Goal: Task Accomplishment & Management: Manage account settings

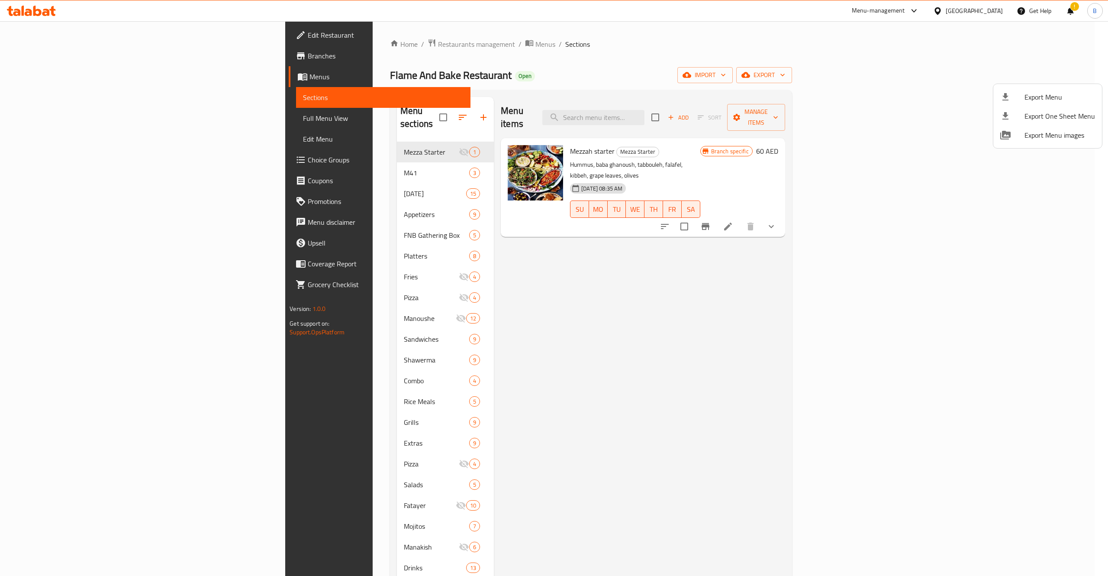
click at [309, 39] on div at bounding box center [554, 288] width 1108 height 576
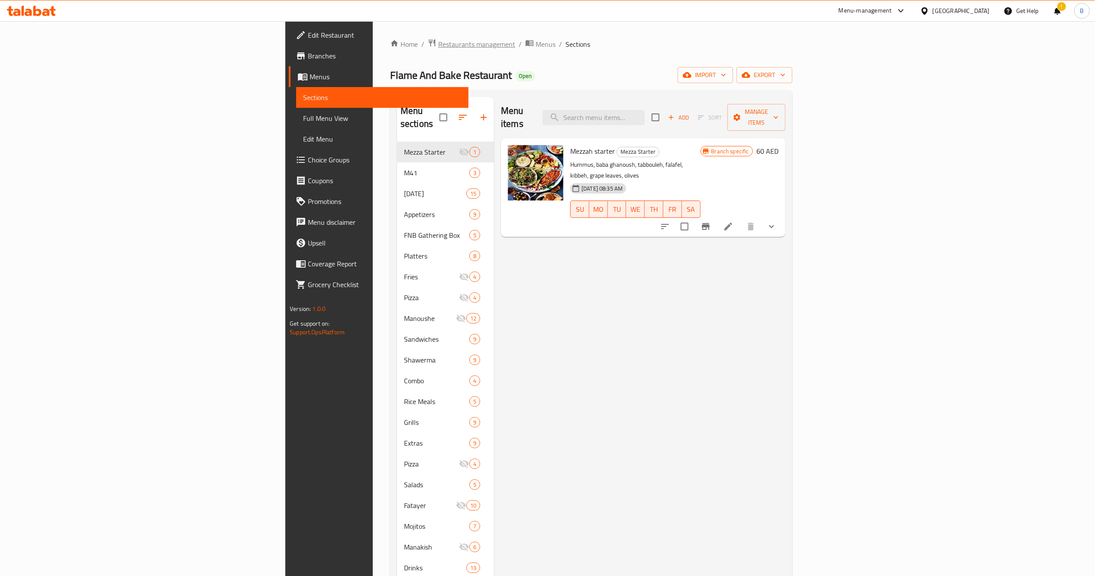
click at [438, 48] on span "Restaurants management" at bounding box center [476, 44] width 77 height 10
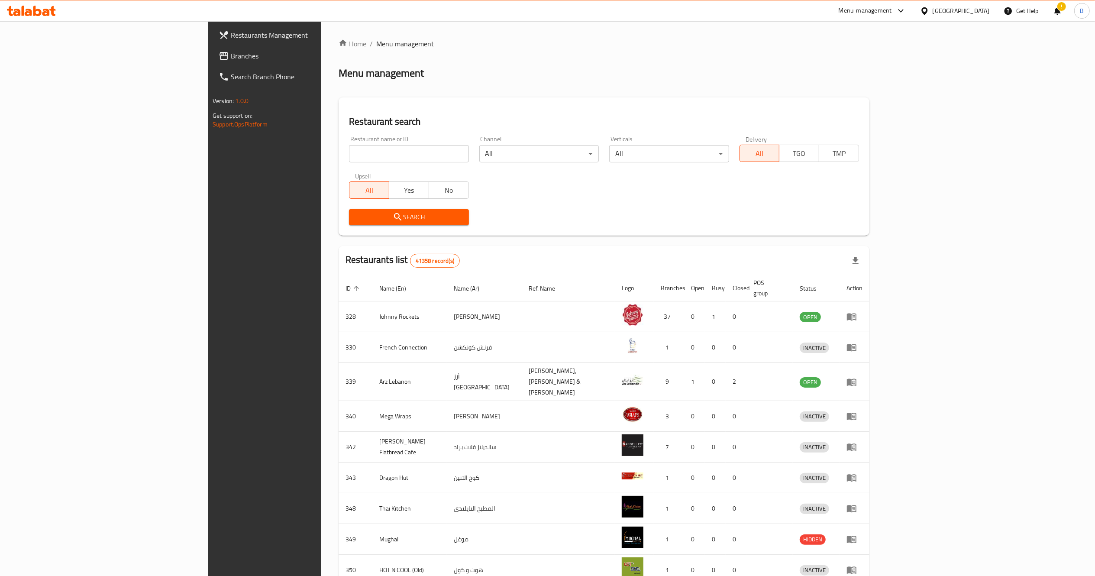
click at [349, 147] on input "search" at bounding box center [408, 153] width 119 height 17
paste input "28278"
type input "28278"
click button "Search" at bounding box center [408, 217] width 119 height 16
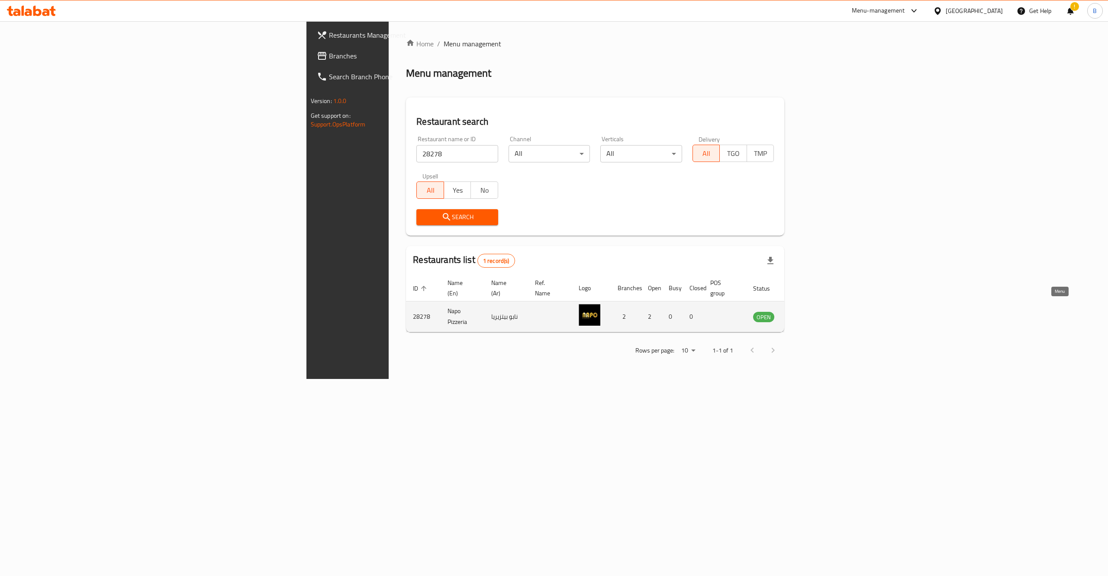
click at [809, 311] on icon "enhanced table" at bounding box center [804, 316] width 10 height 10
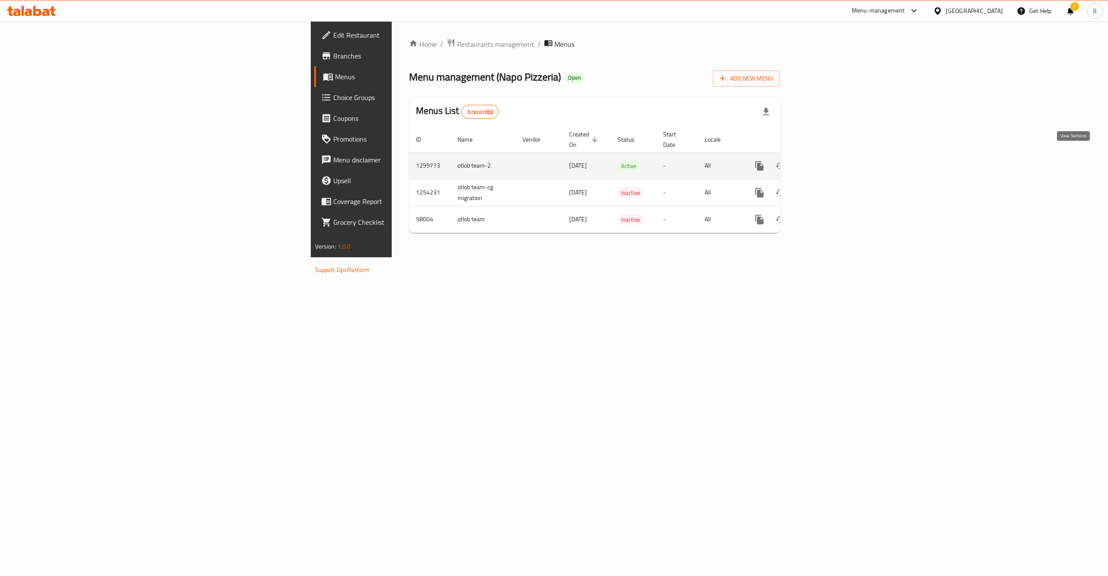
click at [827, 161] on icon "enhanced table" at bounding box center [822, 166] width 10 height 10
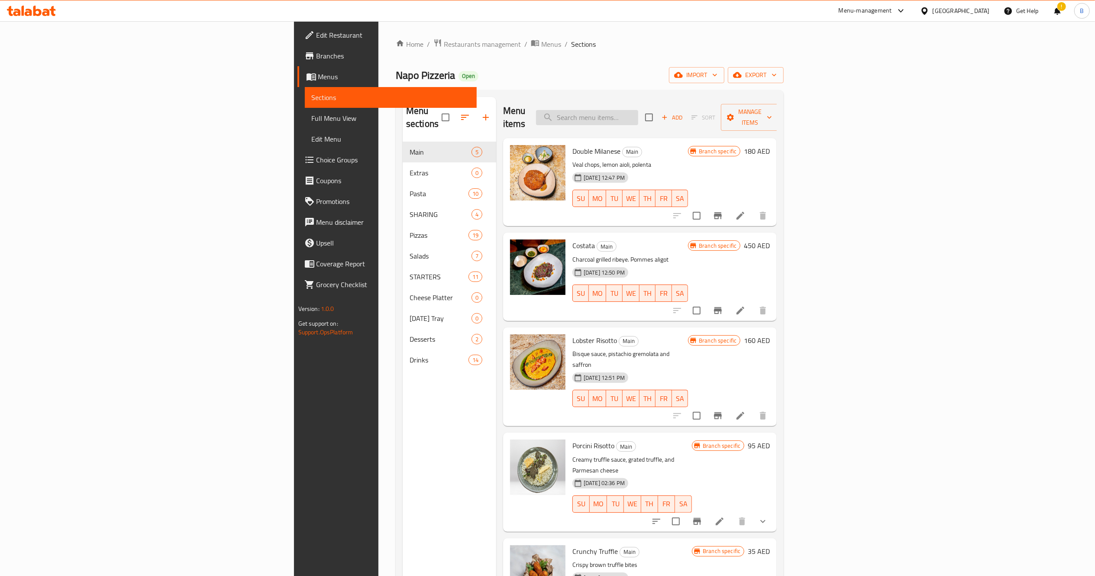
click at [638, 110] on input "search" at bounding box center [587, 117] width 102 height 15
paste input "Pink Pasta"
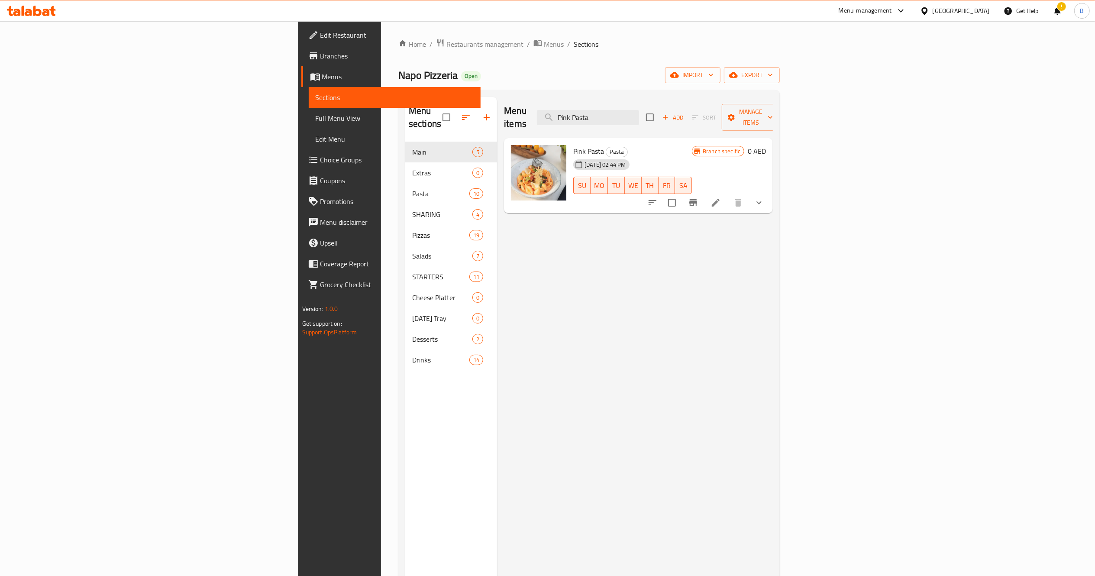
type input "Pink Pasta"
click at [698, 197] on icon "Branch-specific-item" at bounding box center [693, 202] width 10 height 10
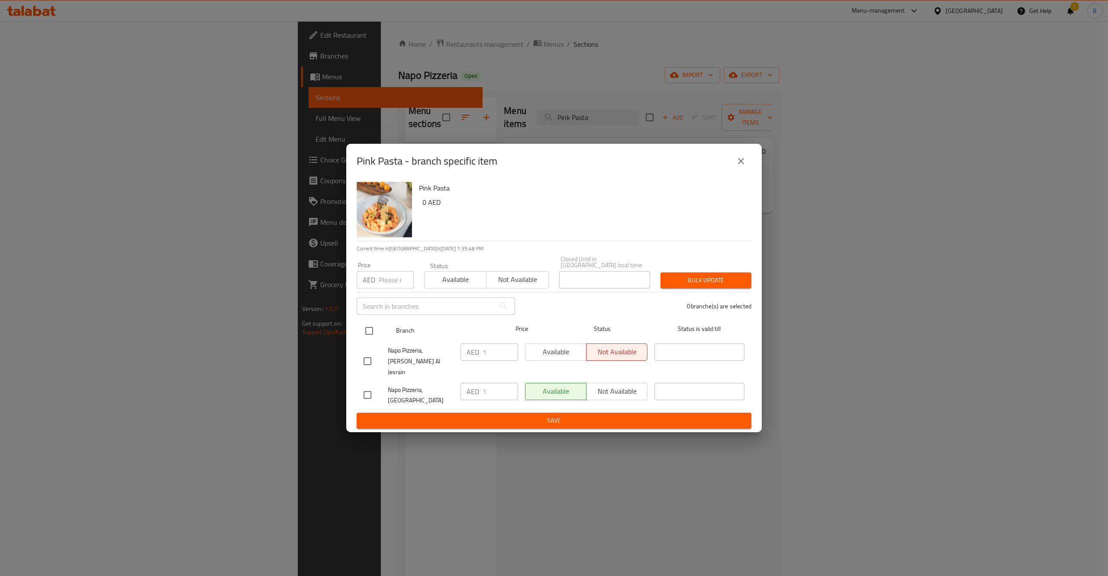
click at [364, 333] on input "checkbox" at bounding box center [369, 331] width 18 height 18
checkbox input "true"
click at [723, 288] on button "Bulk update" at bounding box center [706, 280] width 91 height 16
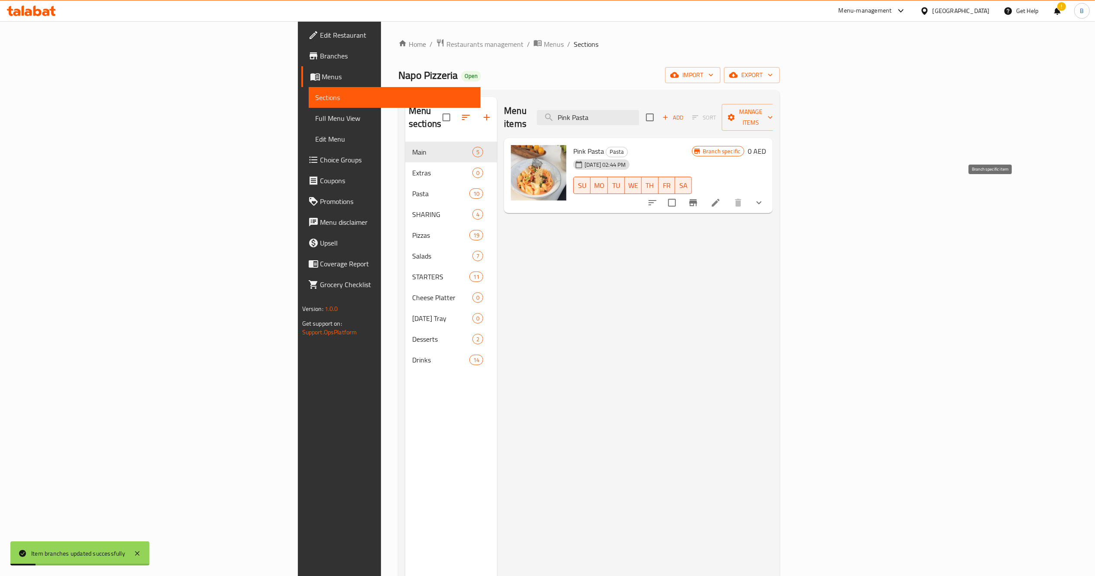
click at [704, 197] on button "Branch-specific-item" at bounding box center [693, 202] width 21 height 21
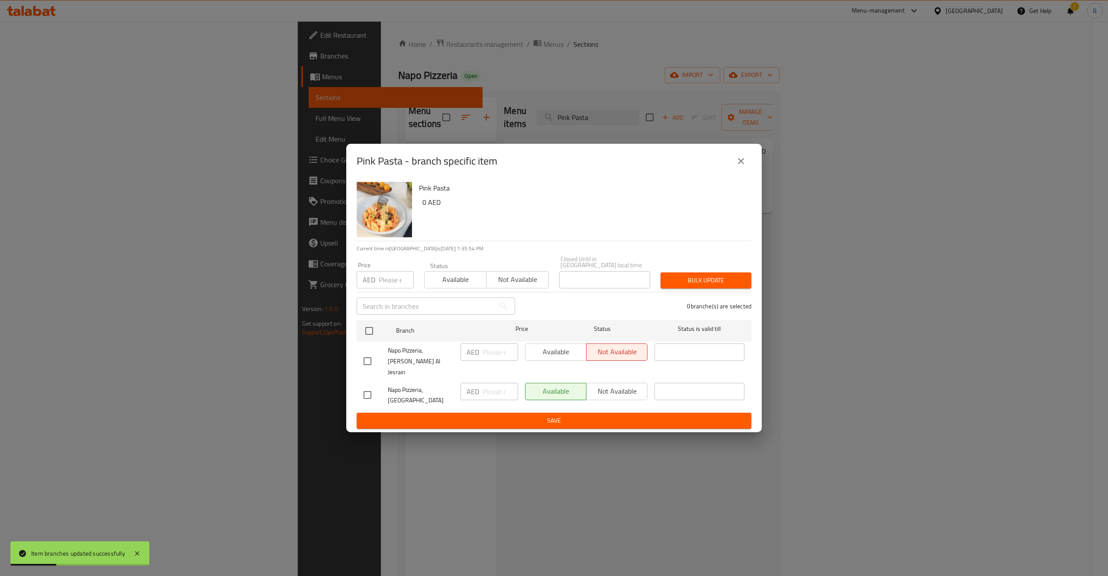
click at [740, 171] on button "close" at bounding box center [741, 161] width 21 height 21
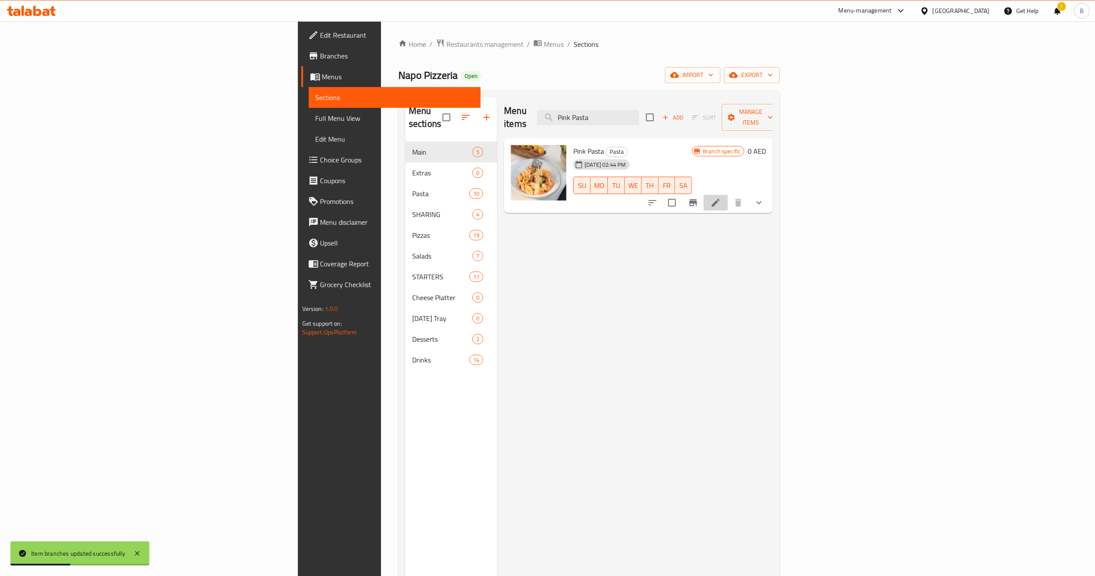
click at [728, 195] on li at bounding box center [716, 203] width 24 height 16
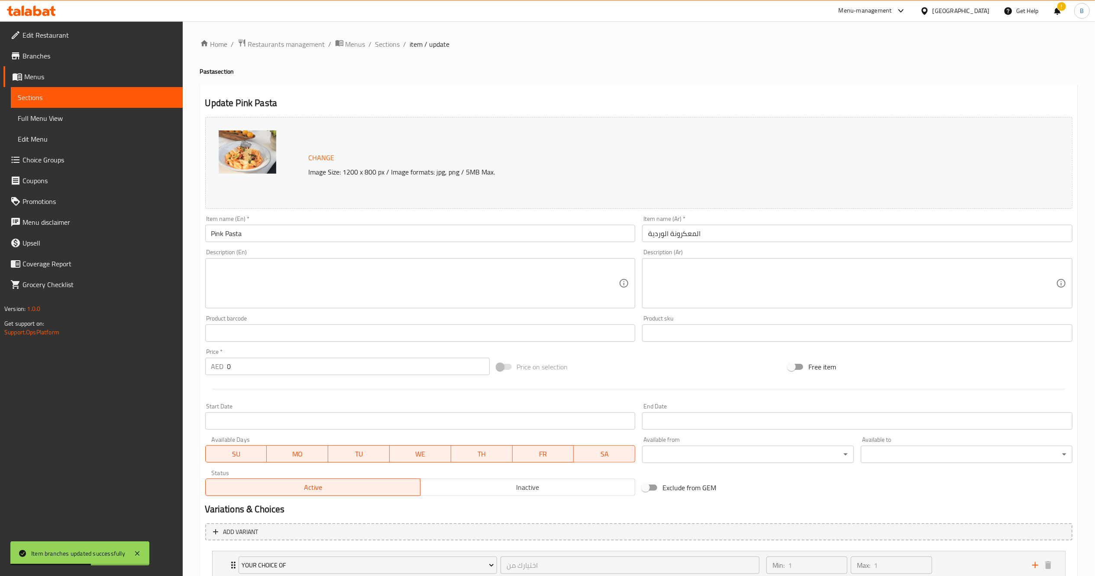
scroll to position [63, 0]
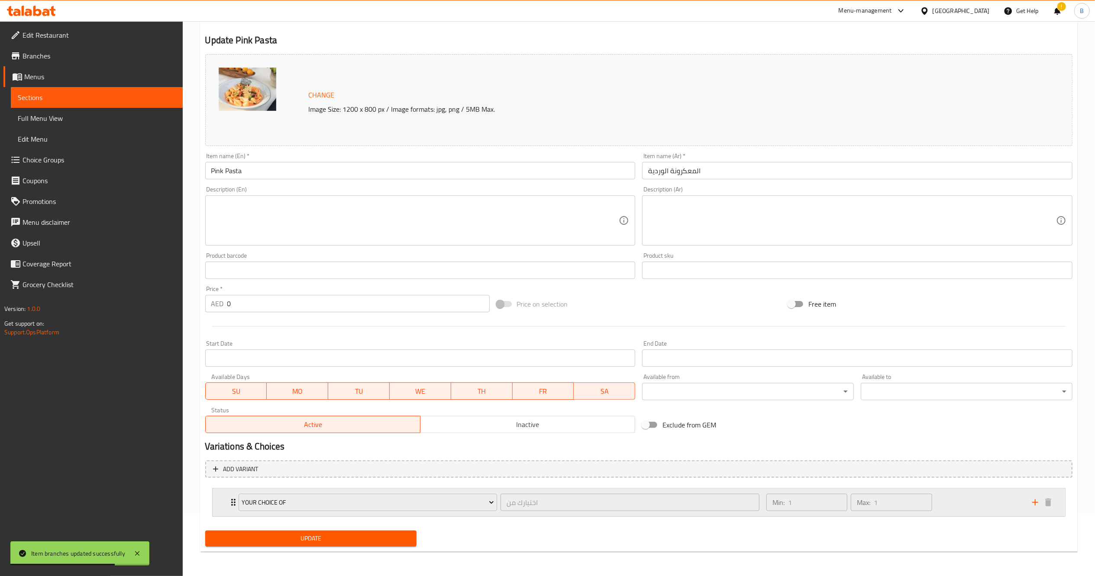
click at [222, 500] on div "Your Choice Of اختيارك من ​ Min: 1 ​ Max: 1 ​" at bounding box center [639, 502] width 852 height 28
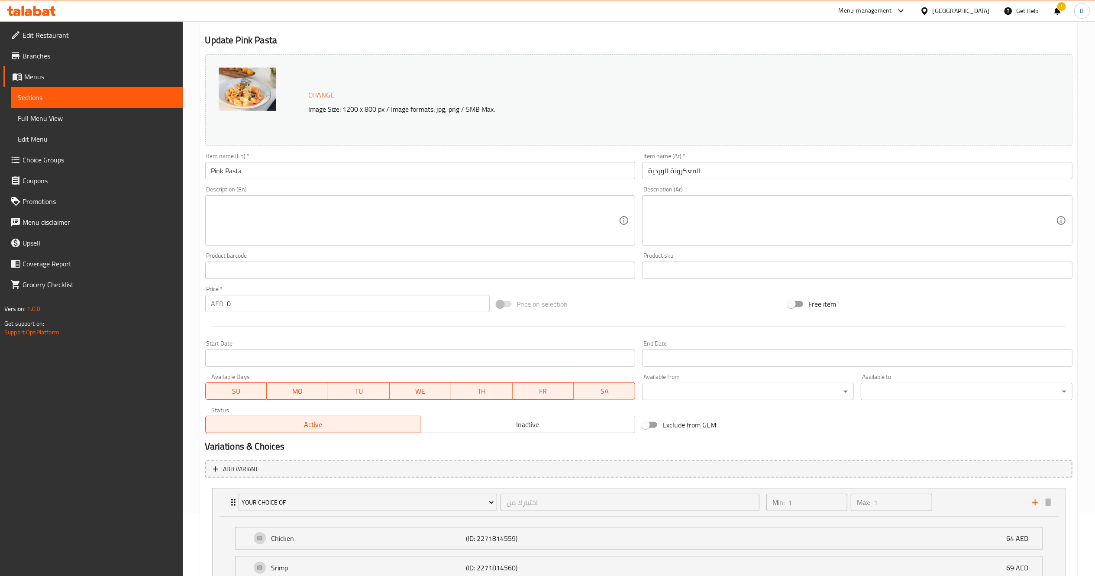
scroll to position [140, 0]
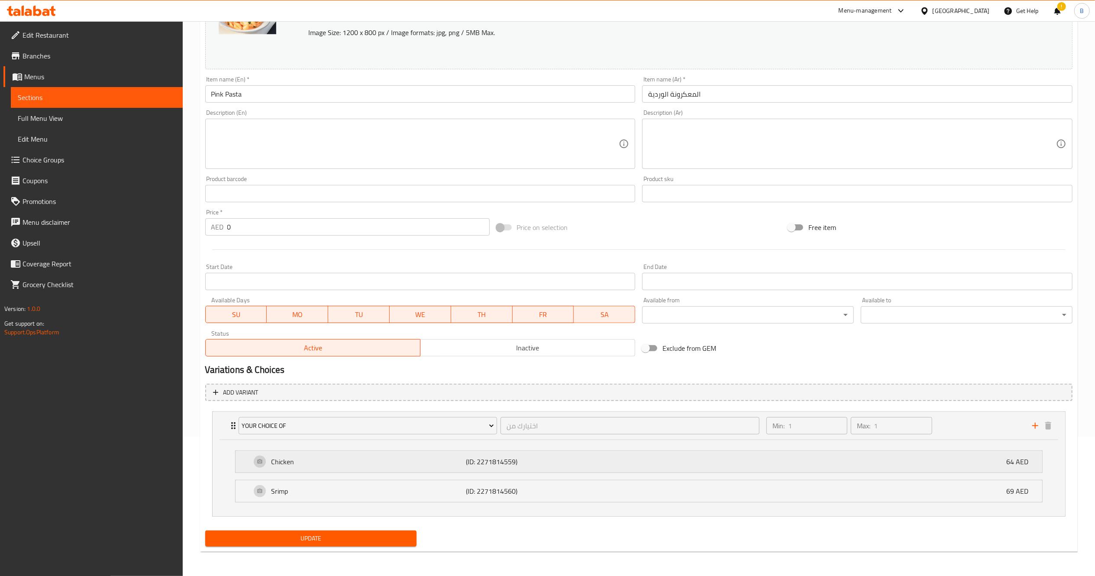
click at [509, 465] on p "(ID: 2271814559)" at bounding box center [531, 461] width 130 height 10
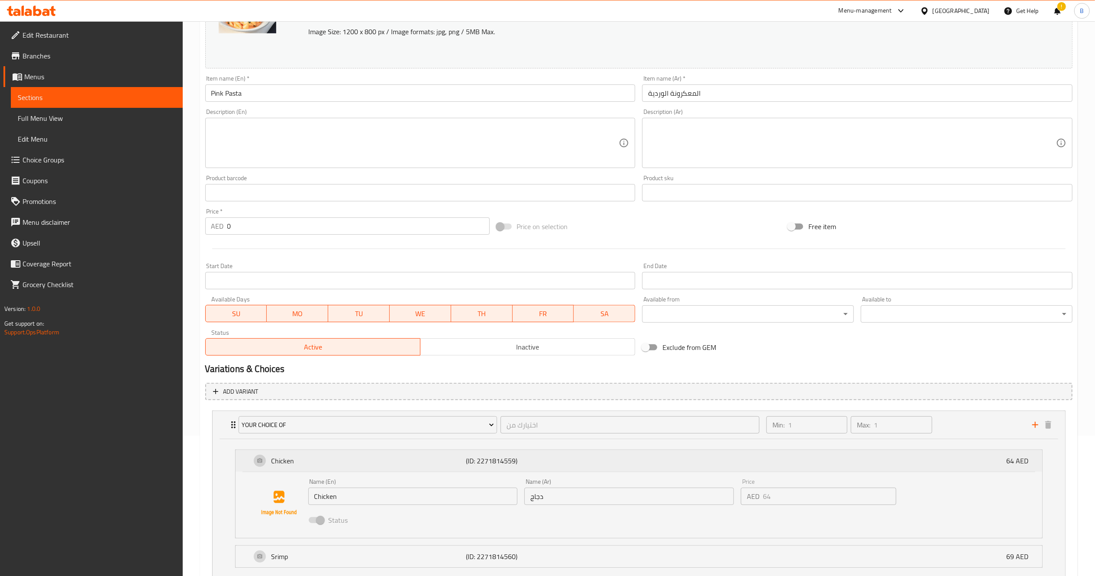
click at [509, 463] on p "(ID: 2271814559)" at bounding box center [531, 460] width 130 height 10
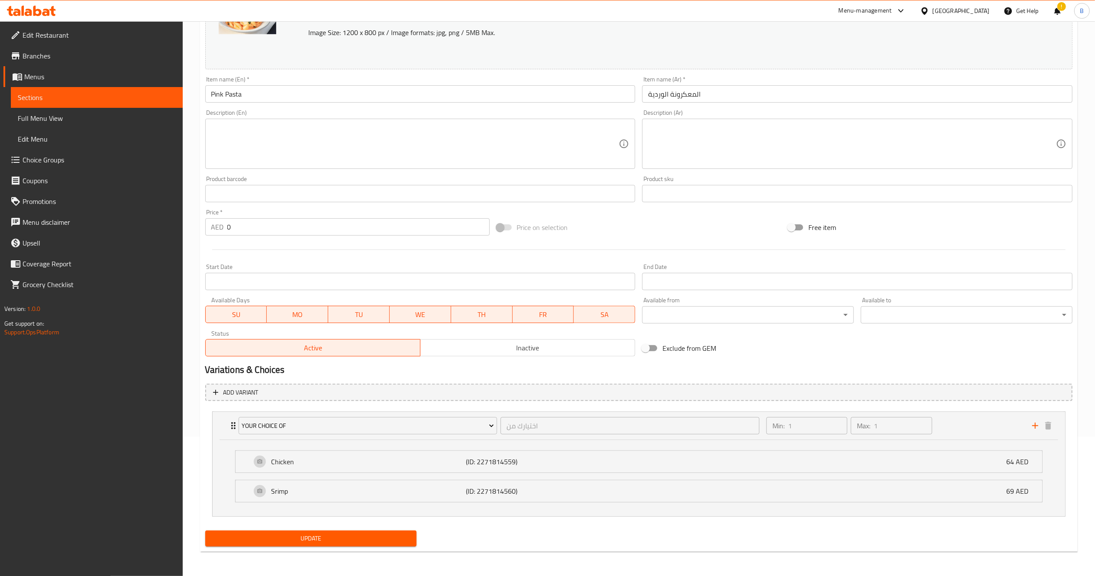
click at [60, 159] on span "Choice Groups" at bounding box center [99, 160] width 153 height 10
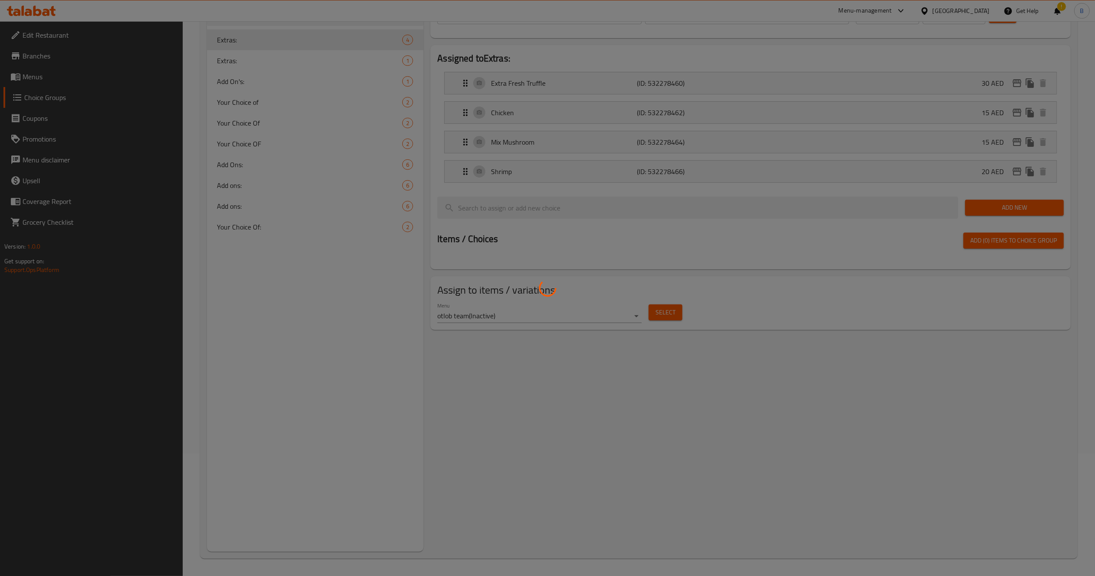
scroll to position [123, 0]
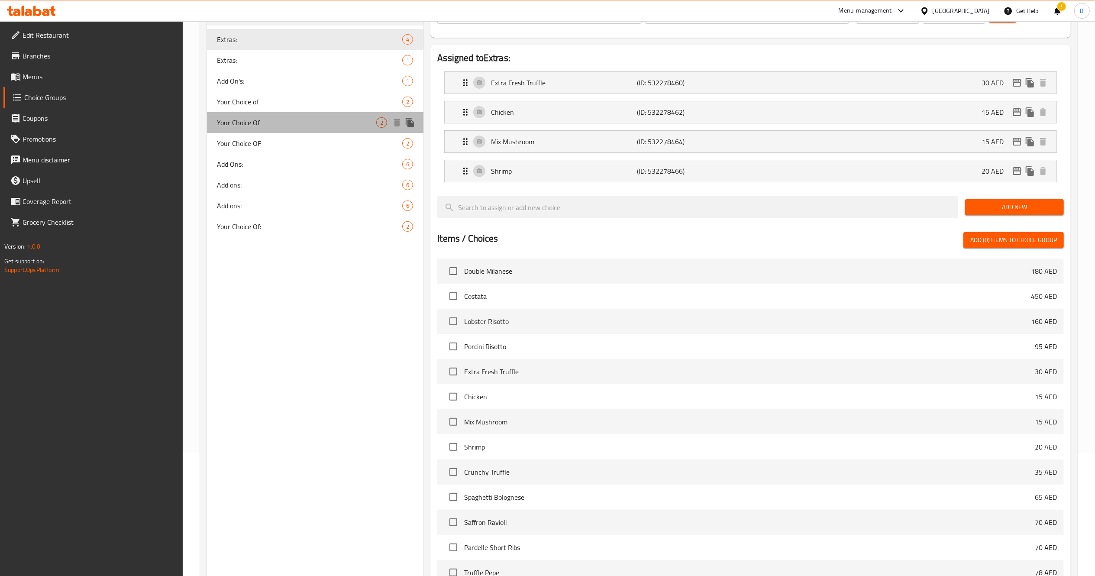
click at [282, 114] on div "Your Choice Of 2" at bounding box center [315, 122] width 217 height 21
type input "Your Choice Of"
type input "اختيارك من"
type input "1"
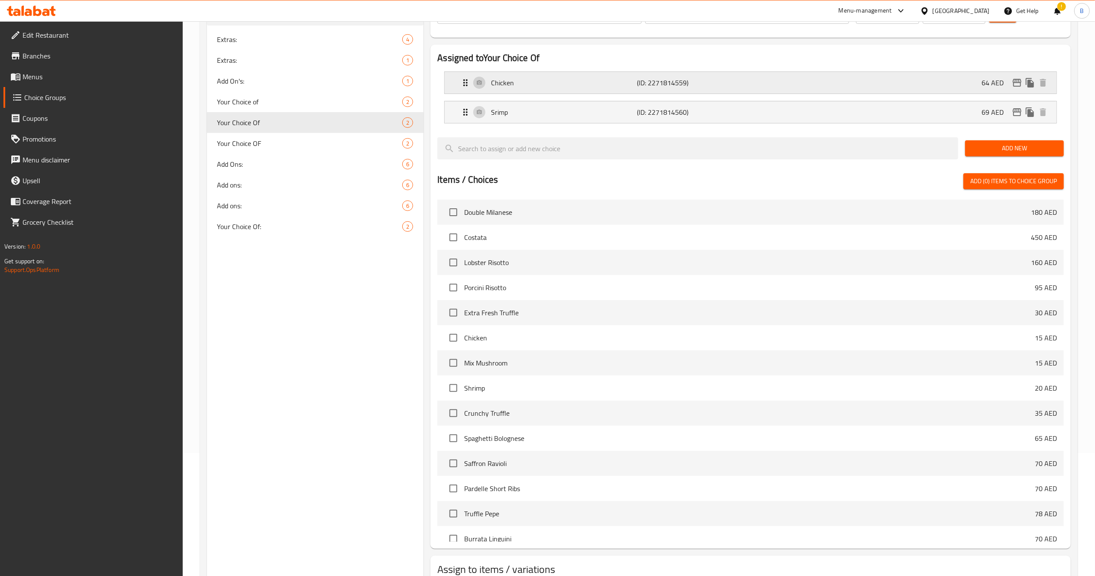
click at [951, 85] on div "Chicken (ID: 2271814559) 64 AED" at bounding box center [753, 83] width 586 height 22
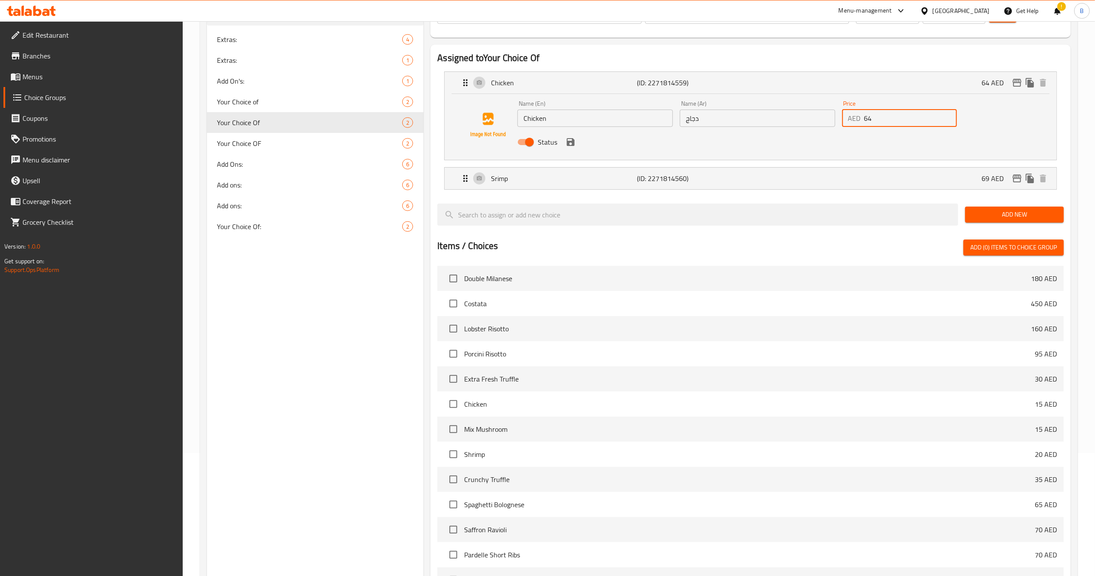
click at [897, 123] on input "64" at bounding box center [910, 118] width 93 height 17
click at [873, 177] on div "Srimp (ID: 2271814560) 69 AED" at bounding box center [753, 179] width 586 height 22
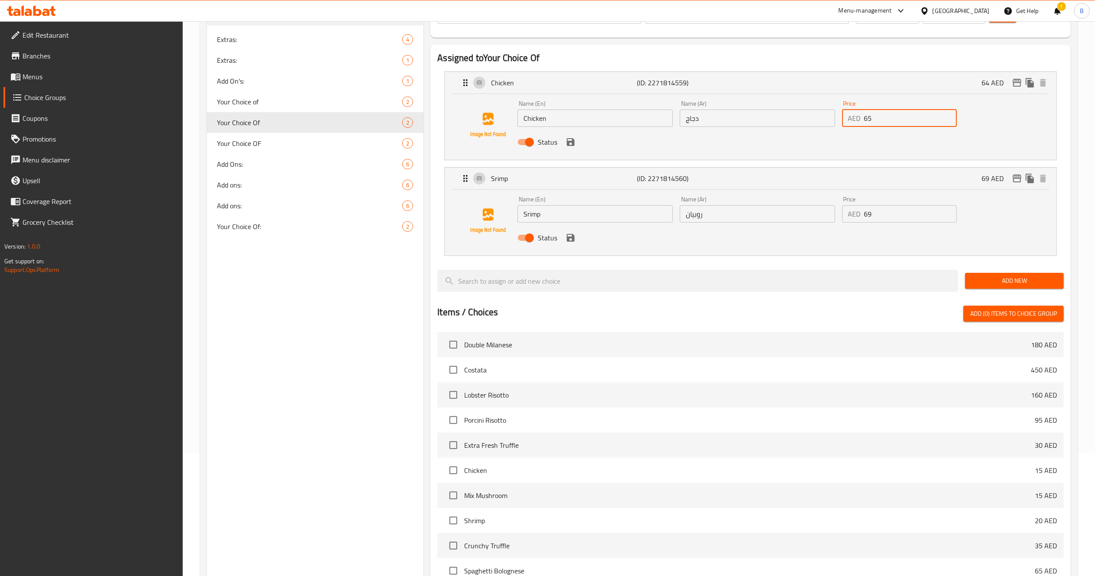
click at [891, 204] on div "Price AED 69 Price" at bounding box center [899, 209] width 115 height 26
type input "65"
click at [888, 219] on input "69" at bounding box center [910, 213] width 93 height 17
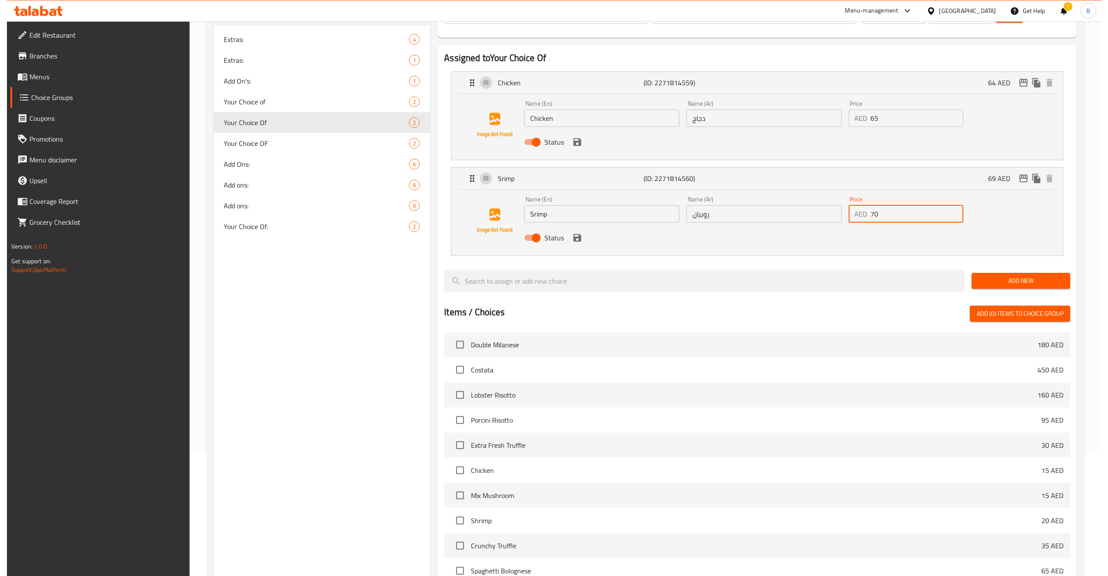
scroll to position [0, 0]
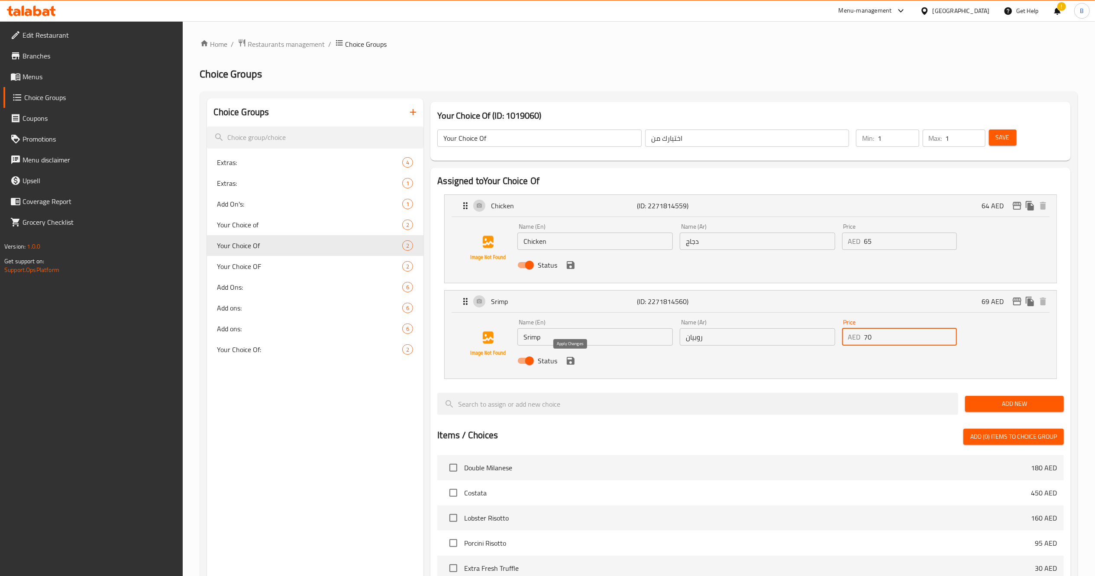
click at [570, 365] on icon "save" at bounding box center [571, 361] width 8 height 8
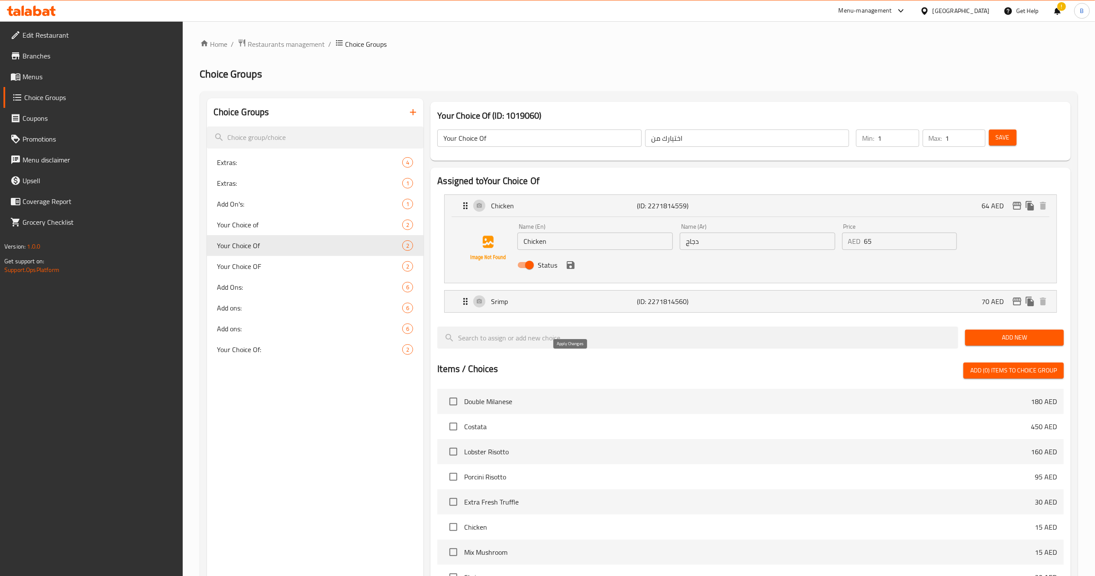
type input "70"
click at [571, 260] on icon "save" at bounding box center [570, 265] width 10 height 10
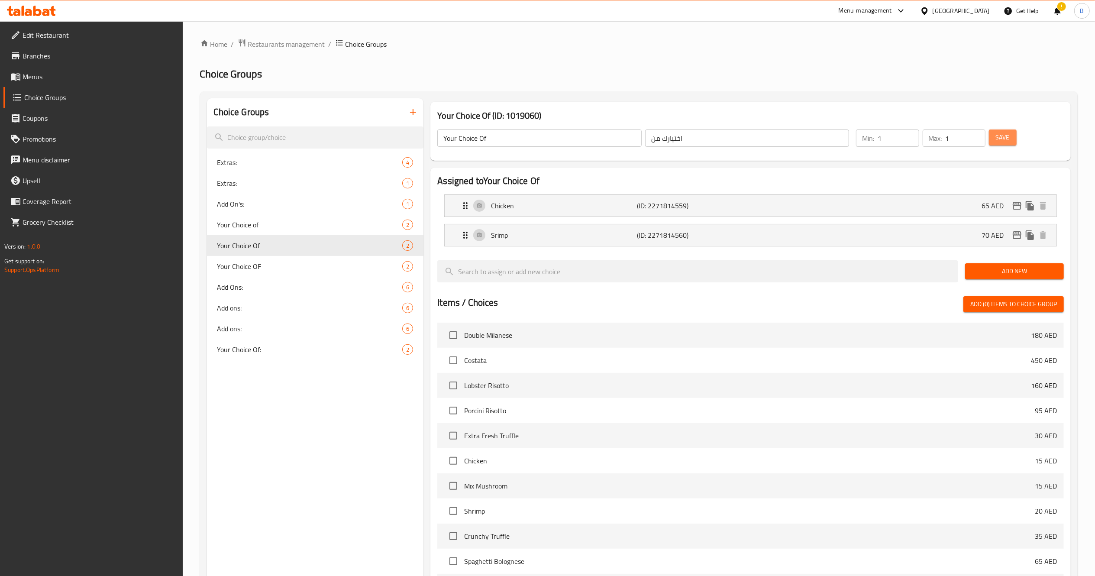
click at [1010, 135] on span "Save" at bounding box center [1003, 137] width 14 height 11
click at [78, 74] on span "Menus" at bounding box center [99, 76] width 153 height 10
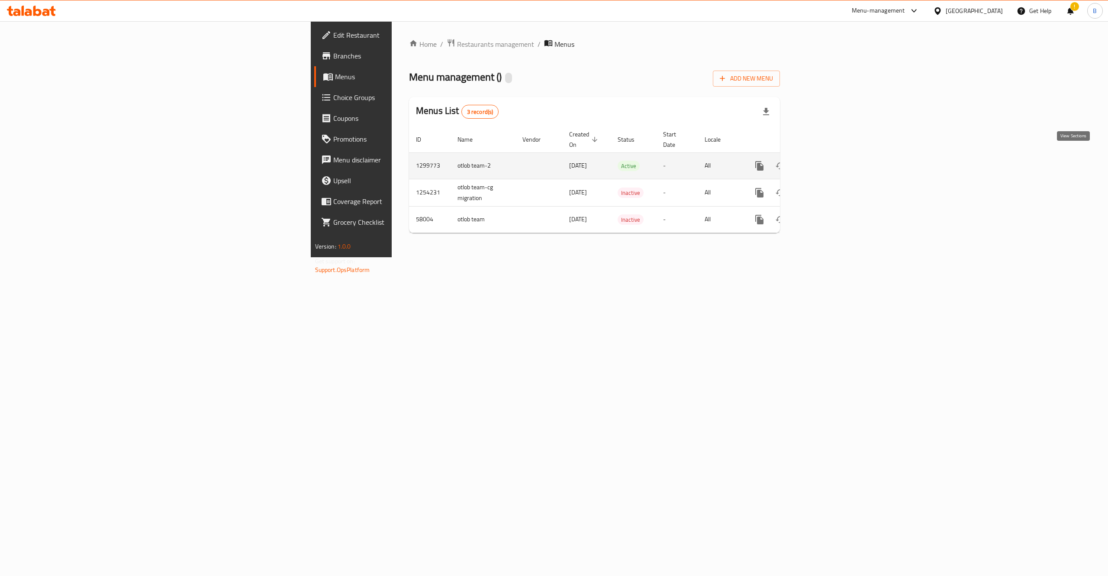
click at [833, 162] on link "enhanced table" at bounding box center [822, 165] width 21 height 21
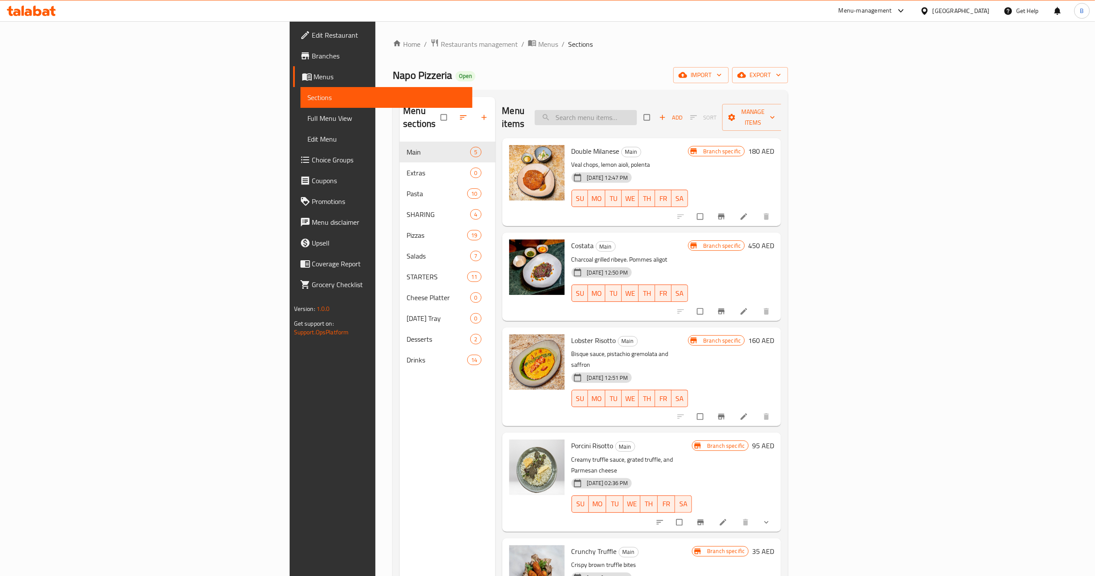
click at [637, 110] on input "search" at bounding box center [586, 117] width 102 height 15
paste input "Pink Pasta"
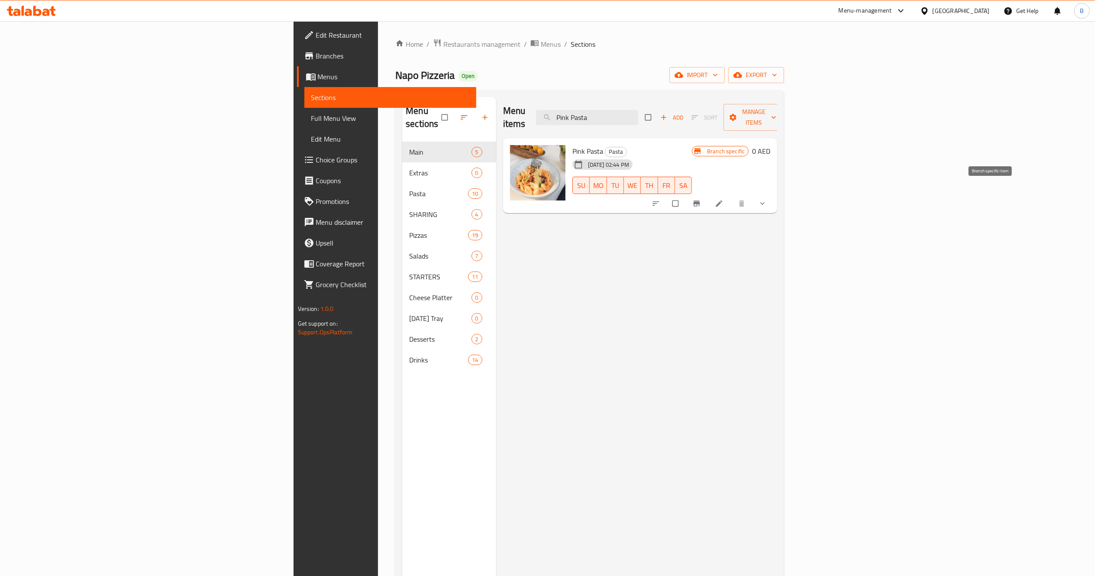
type input "Pink Pasta"
click at [708, 194] on button "Branch-specific-item" at bounding box center [697, 203] width 21 height 19
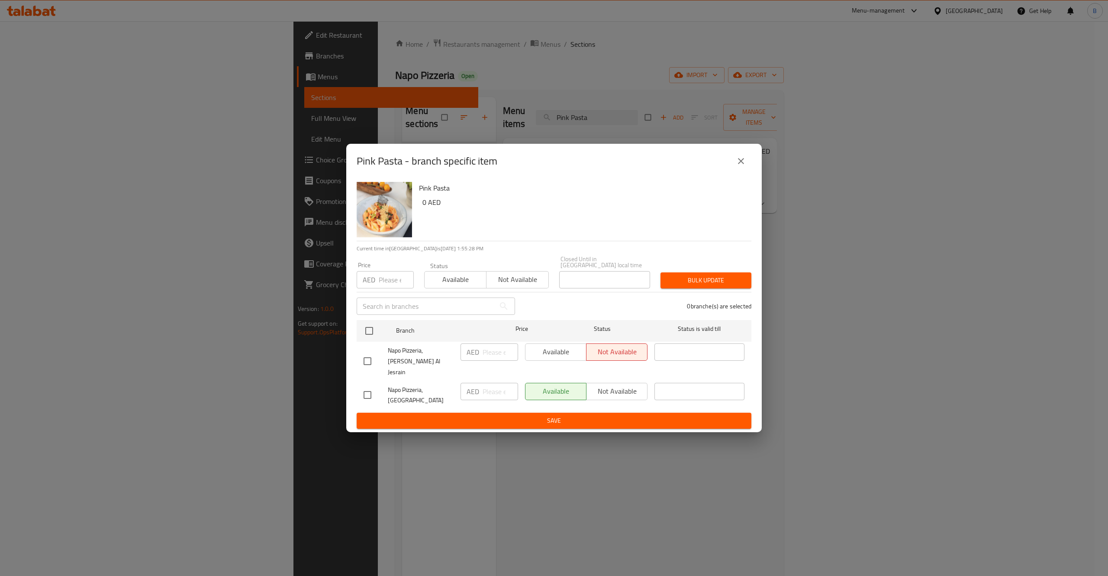
click at [855, 396] on div "Pink Pasta - branch specific item Pink Pasta 0 AED Current time in United Arab …" at bounding box center [554, 288] width 1108 height 576
click at [731, 161] on button "close" at bounding box center [741, 161] width 21 height 21
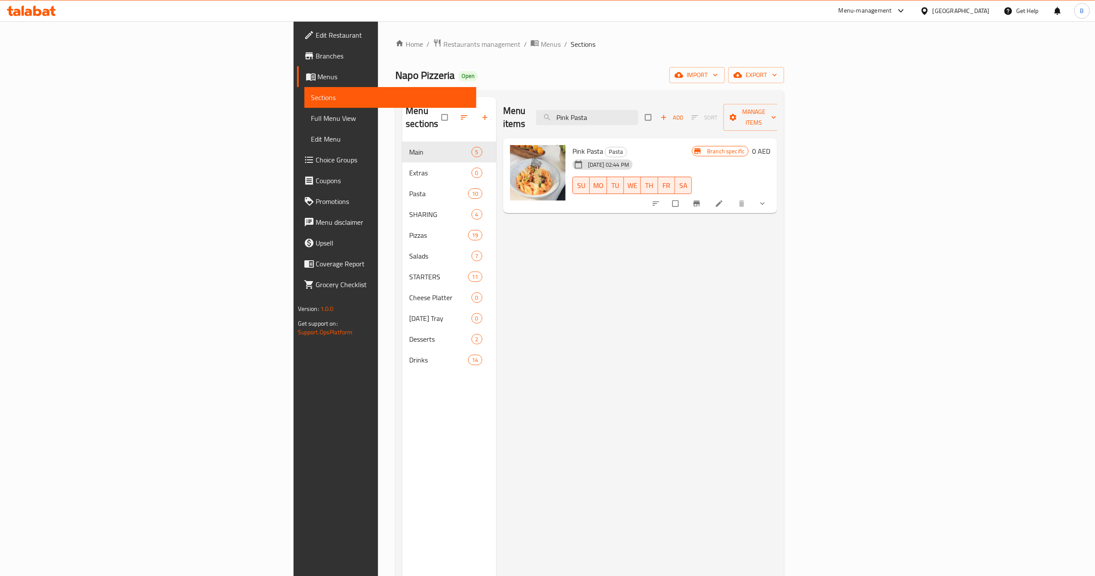
click at [778, 201] on div "Menu items Pink Pasta Add Sort Manage items Pink Pasta Pasta 05-09-2025 02:44 P…" at bounding box center [636, 385] width 281 height 576
click at [732, 197] on li at bounding box center [720, 204] width 24 height 14
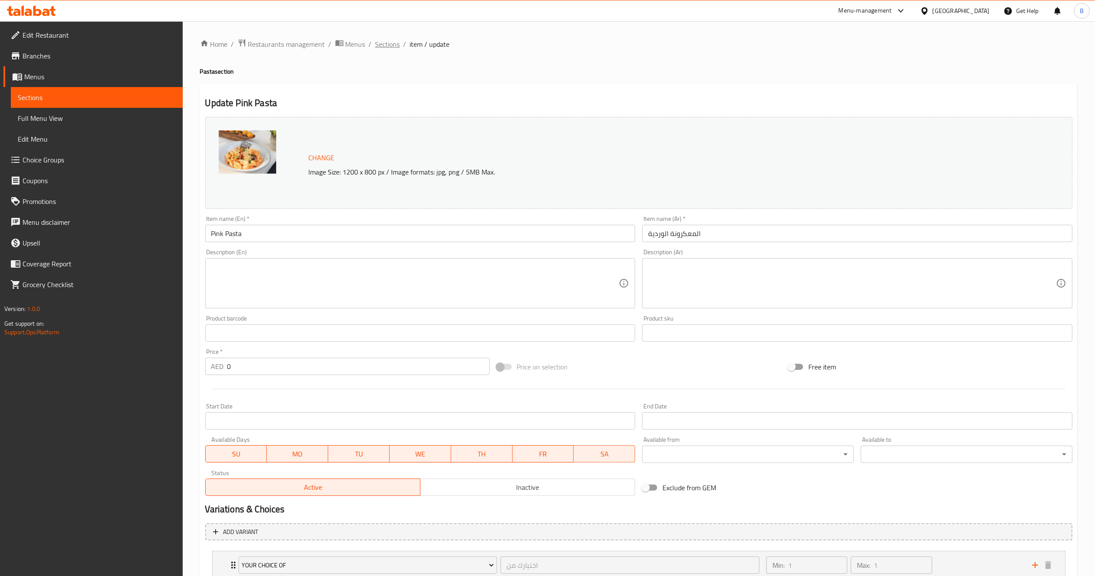
click at [390, 43] on span "Sections" at bounding box center [387, 44] width 25 height 10
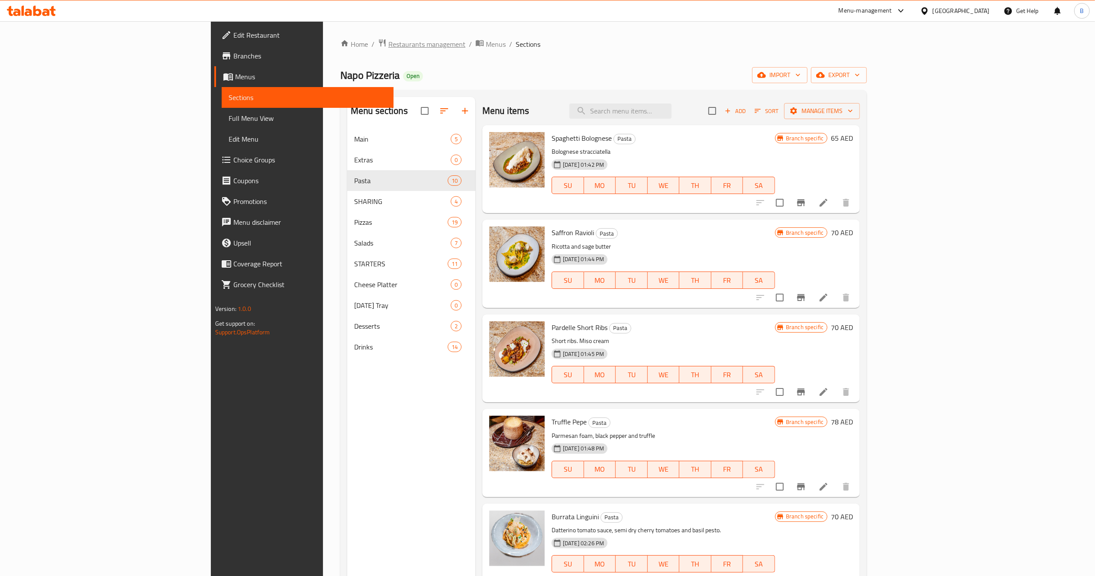
click at [388, 41] on span "Restaurants management" at bounding box center [426, 44] width 77 height 10
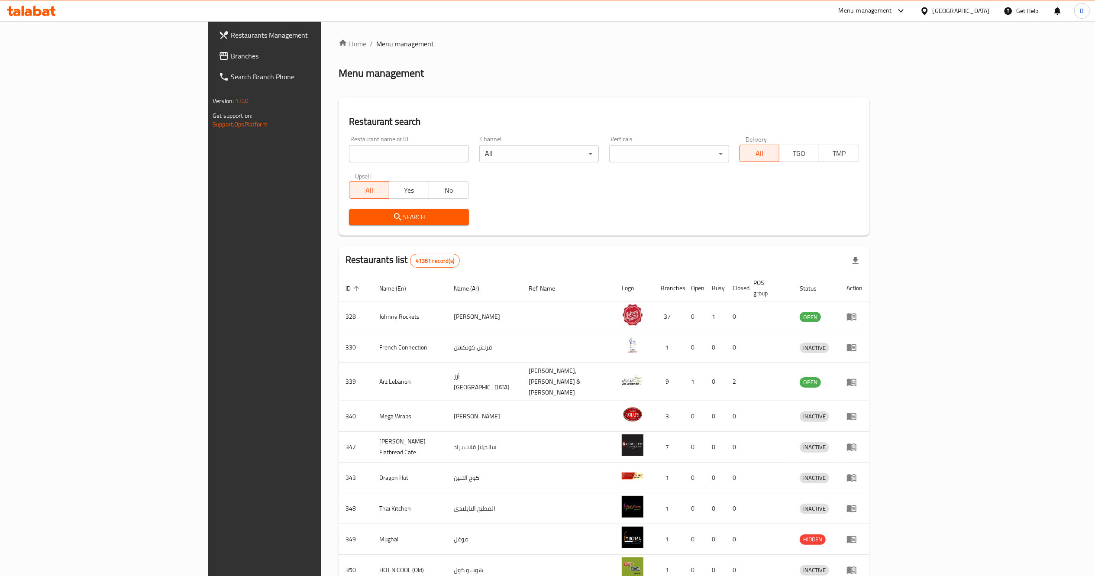
click at [349, 149] on input "search" at bounding box center [408, 153] width 119 height 17
paste input "666044"
type input "666044"
click button "Search" at bounding box center [408, 217] width 119 height 16
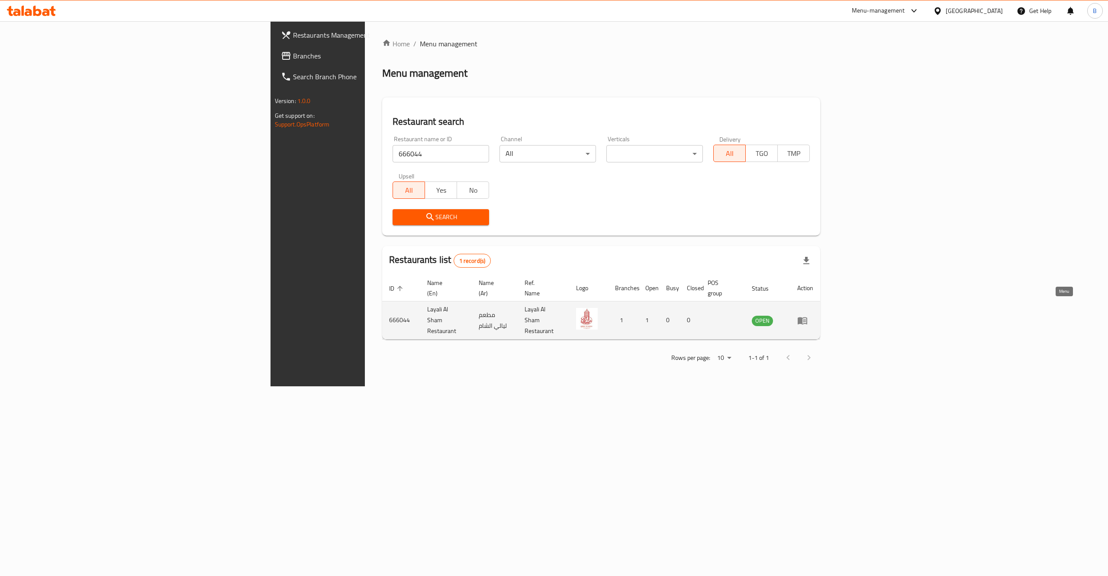
click at [808, 315] on icon "enhanced table" at bounding box center [802, 320] width 10 height 10
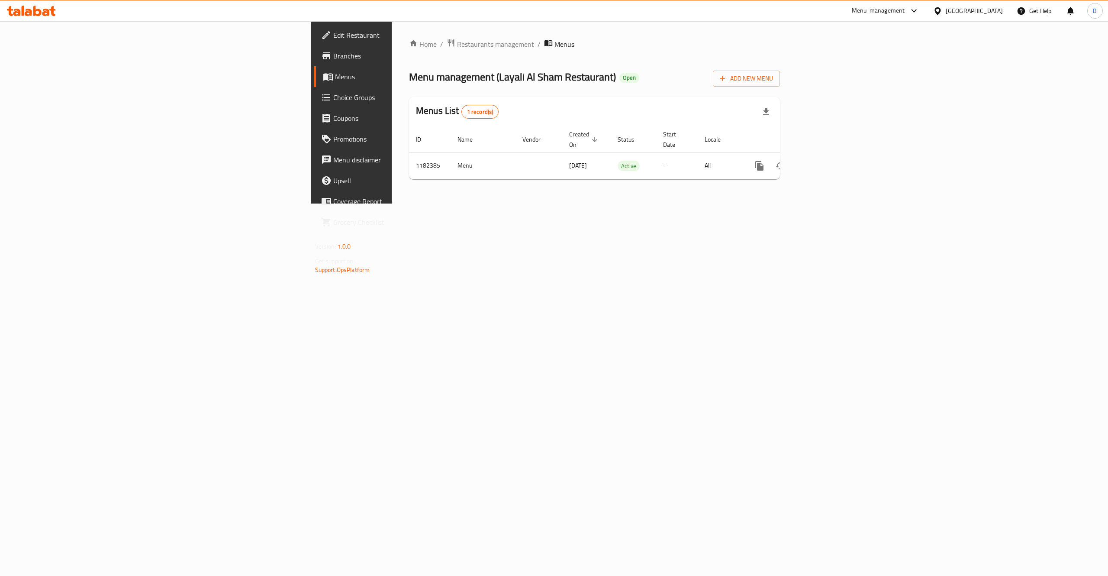
click at [333, 59] on span "Branches" at bounding box center [411, 56] width 156 height 10
